Goal: Navigation & Orientation: Find specific page/section

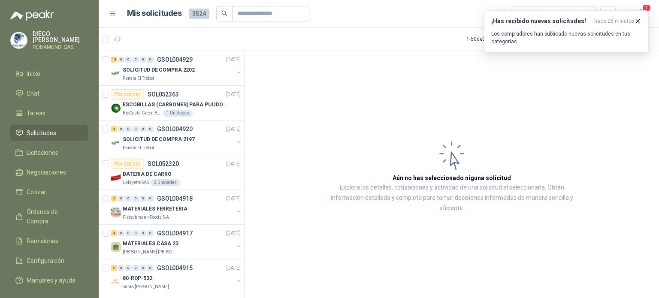
click at [121, 41] on button "button" at bounding box center [118, 39] width 14 height 14
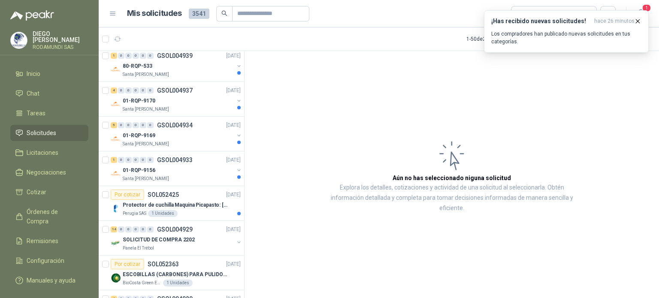
scroll to position [111, 0]
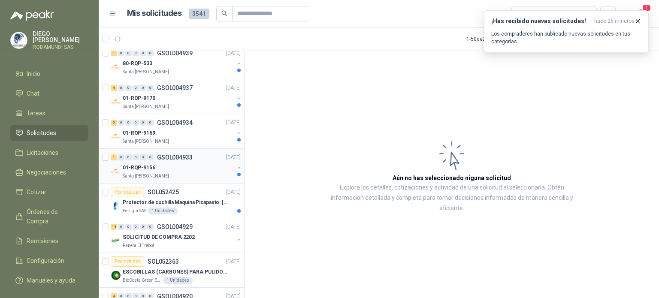
click at [185, 173] on div "Santa [PERSON_NAME]" at bounding box center [178, 176] width 111 height 7
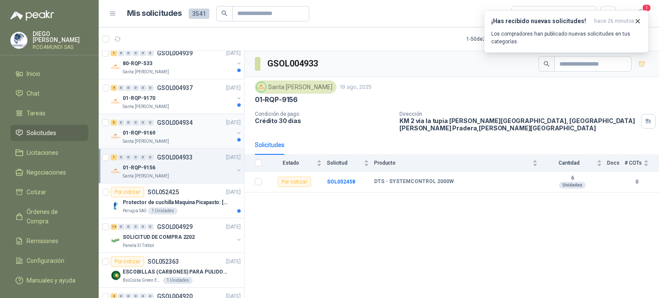
click at [210, 138] on div "Santa [PERSON_NAME]" at bounding box center [178, 141] width 111 height 7
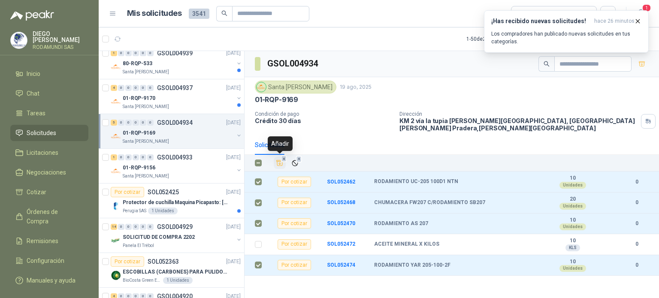
click at [280, 160] on icon "Añadir" at bounding box center [280, 163] width 8 height 8
click at [200, 103] on div "Santa [PERSON_NAME]" at bounding box center [178, 106] width 111 height 7
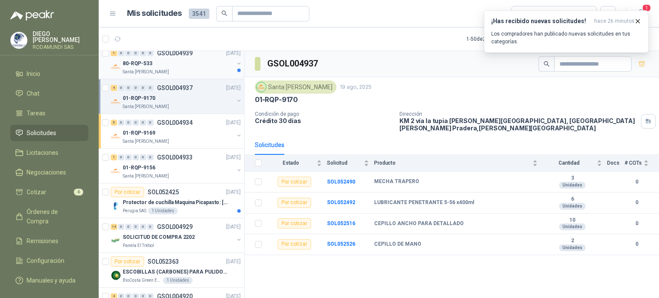
click at [192, 69] on div "Santa [PERSON_NAME]" at bounding box center [178, 72] width 111 height 7
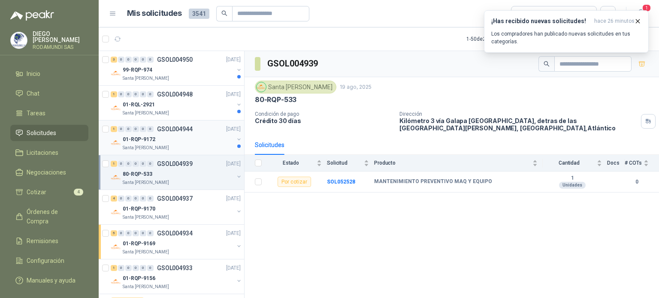
click at [197, 140] on div "01-RQP-9172" at bounding box center [178, 139] width 111 height 10
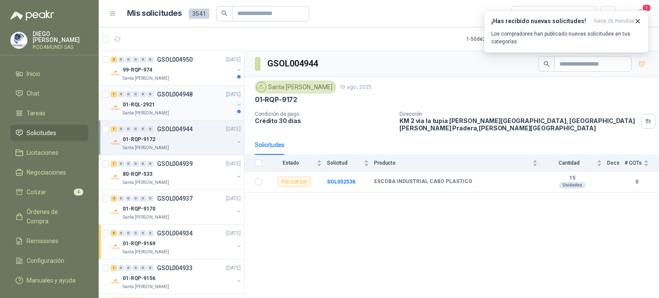
click at [202, 106] on div "01-RQL-2921" at bounding box center [178, 105] width 111 height 10
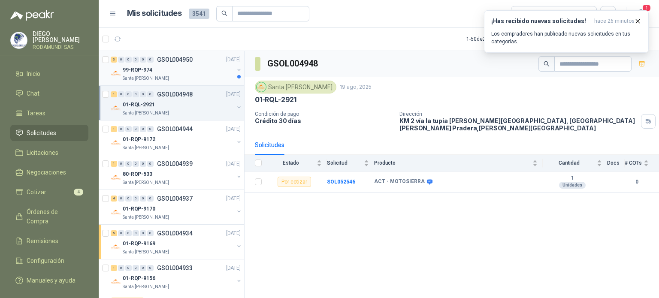
click at [201, 75] on div "Santa [PERSON_NAME]" at bounding box center [178, 78] width 111 height 7
